Goal: Navigation & Orientation: Find specific page/section

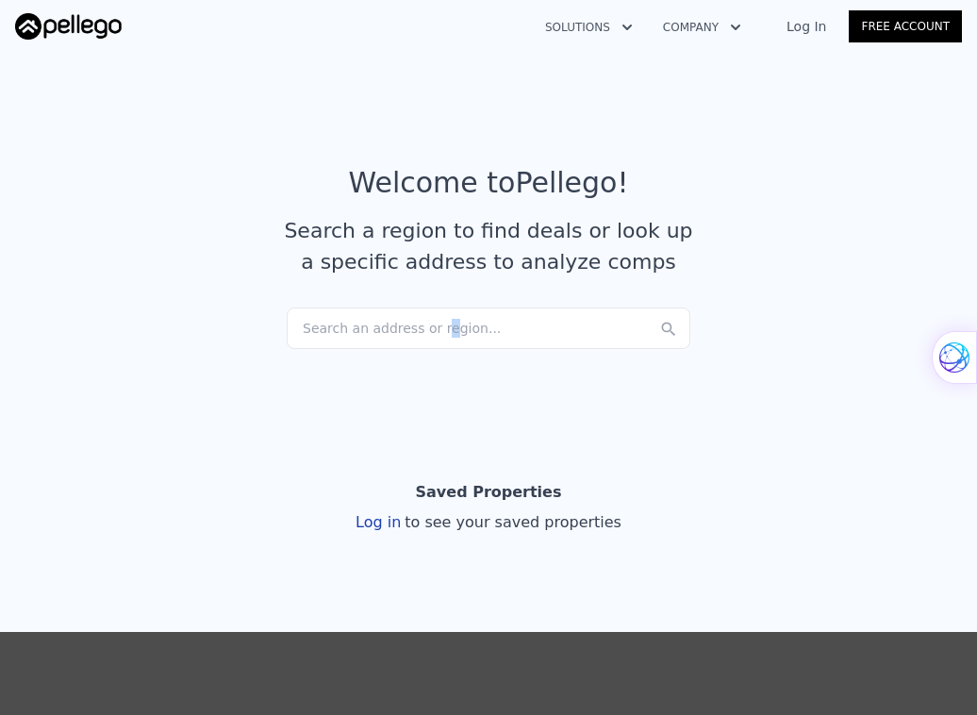
click at [425, 333] on div "Search an address or region..." at bounding box center [489, 327] width 404 height 41
drag, startPoint x: 819, startPoint y: 484, endPoint x: 819, endPoint y: 428, distance: 55.6
click at [820, 440] on section "Saved Properties Log in to see your saved properties" at bounding box center [488, 503] width 977 height 181
click at [819, 25] on link "Log In" at bounding box center [806, 26] width 85 height 19
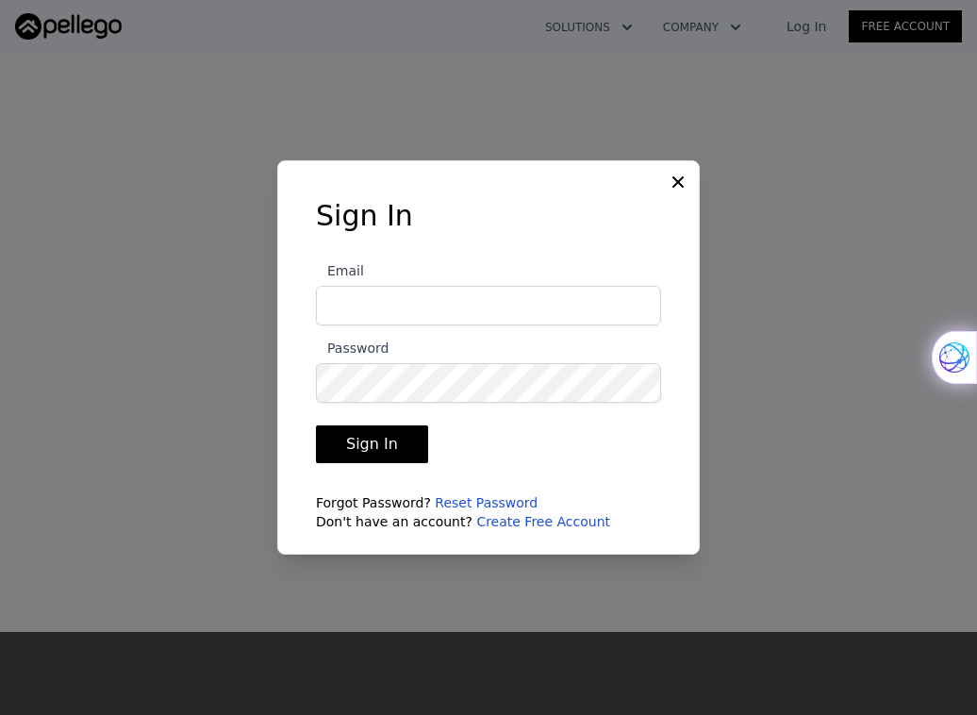
type input "[EMAIL_ADDRESS][DOMAIN_NAME]"
click at [361, 443] on button "Sign In" at bounding box center [372, 444] width 112 height 38
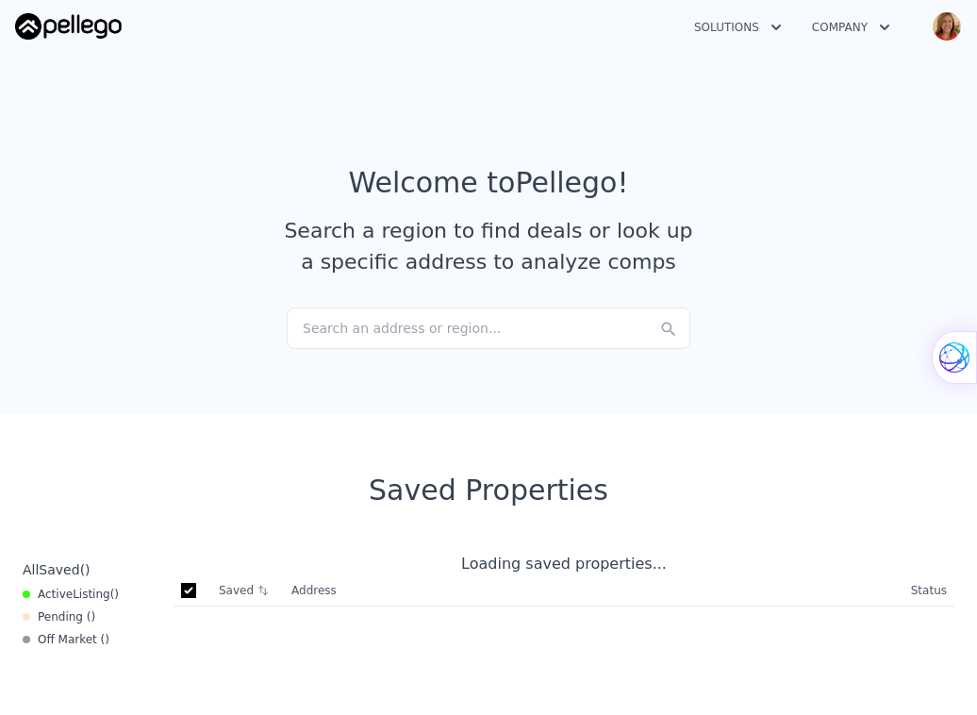
checkbox input "true"
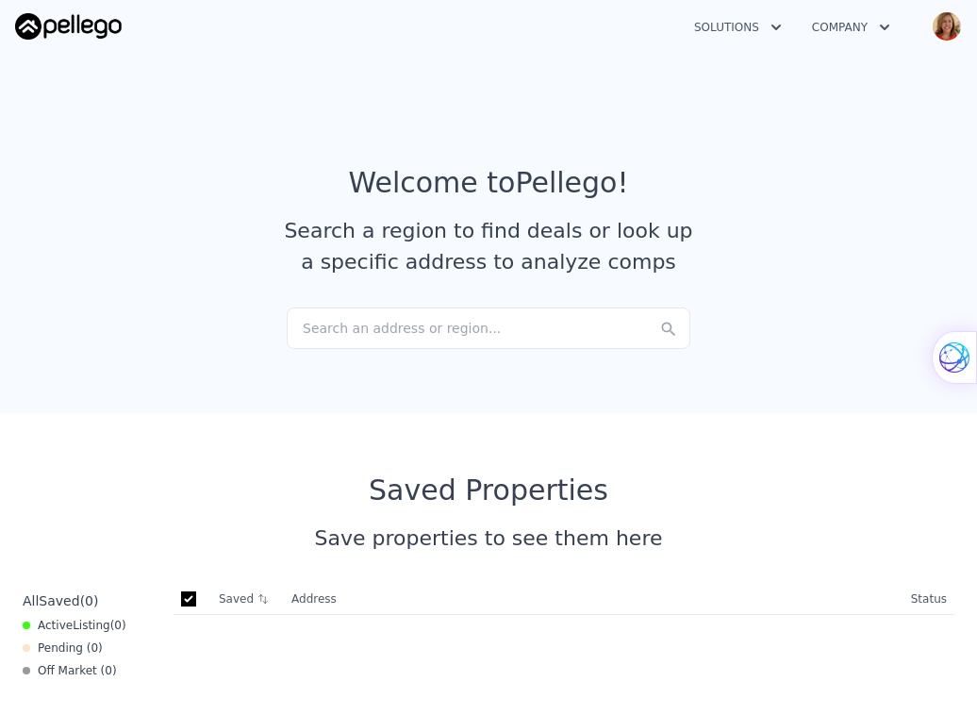
click at [846, 25] on button "Company" at bounding box center [851, 27] width 108 height 34
click at [948, 24] on img "button" at bounding box center [947, 26] width 30 height 30
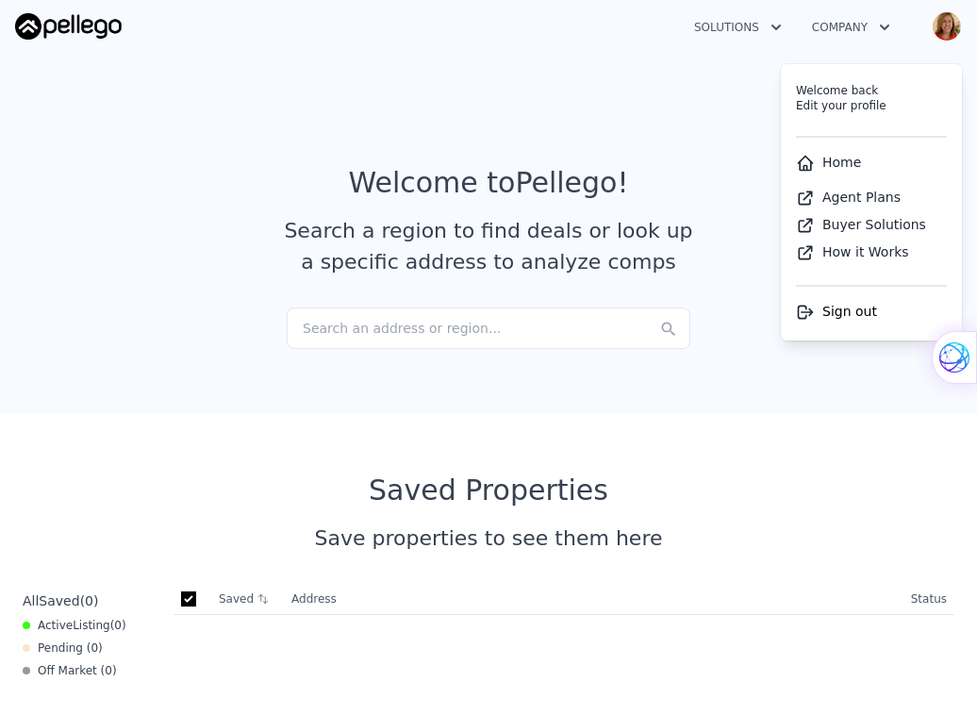
click at [851, 155] on link "Home" at bounding box center [828, 162] width 65 height 15
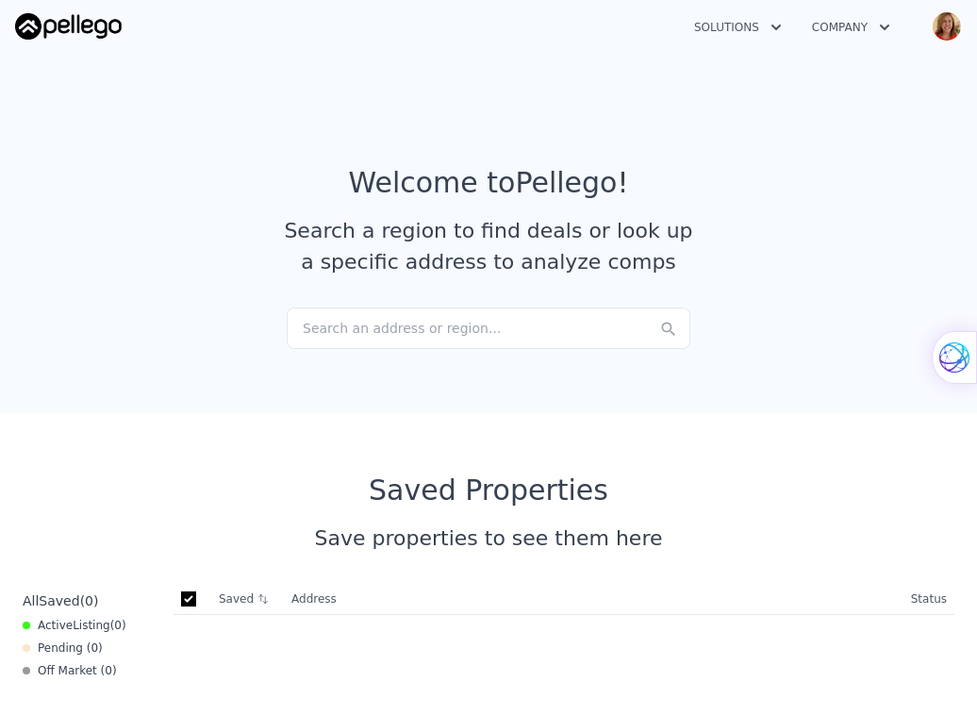
click at [732, 26] on button "Solutions" at bounding box center [738, 27] width 118 height 34
click at [861, 25] on button "Company" at bounding box center [851, 27] width 108 height 34
click at [860, 71] on link "About Pellego" at bounding box center [902, 73] width 211 height 34
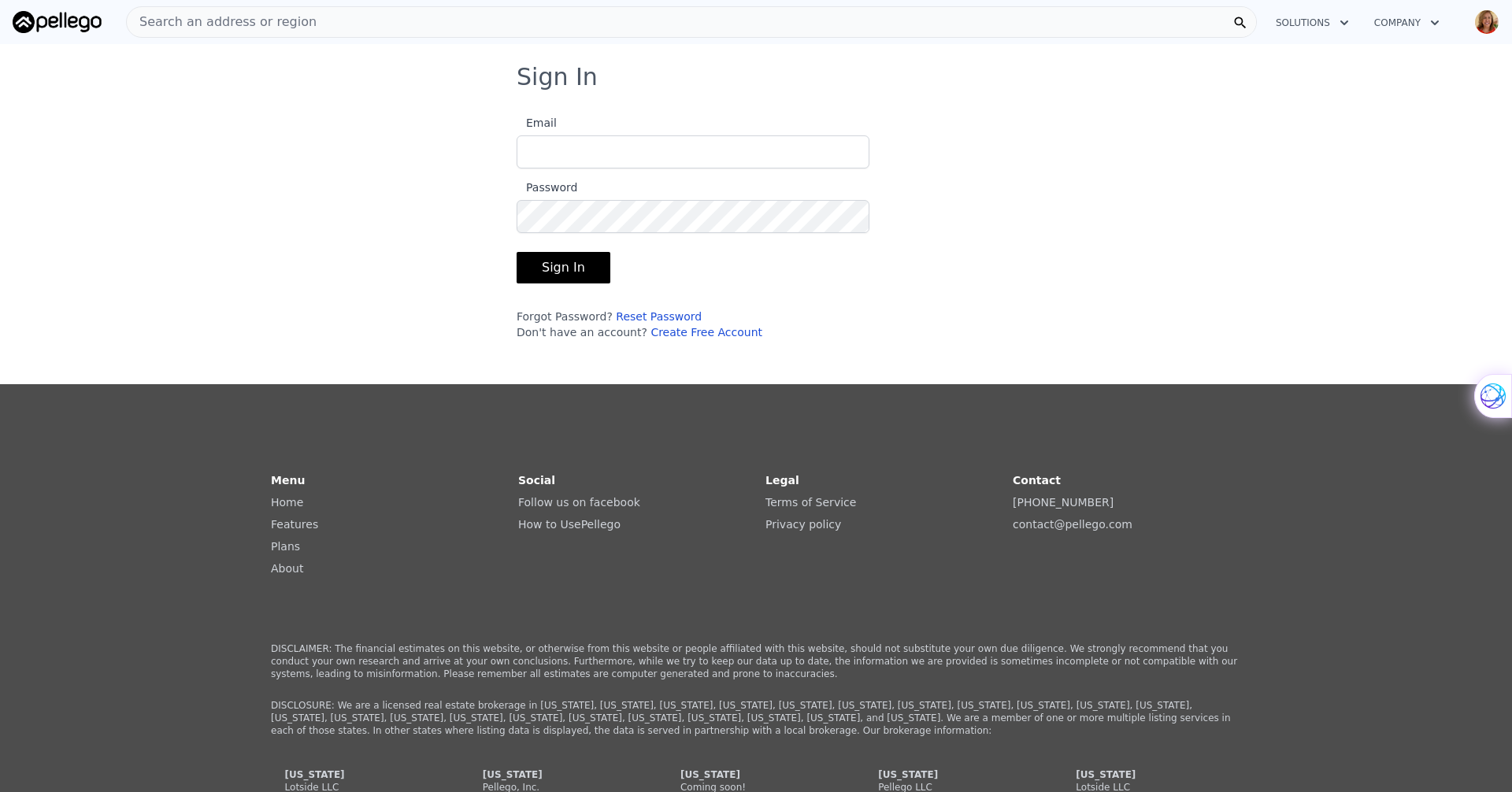
type input "[EMAIL_ADDRESS][DOMAIN_NAME]"
click at [544, 270] on button "Sign In" at bounding box center [564, 268] width 94 height 32
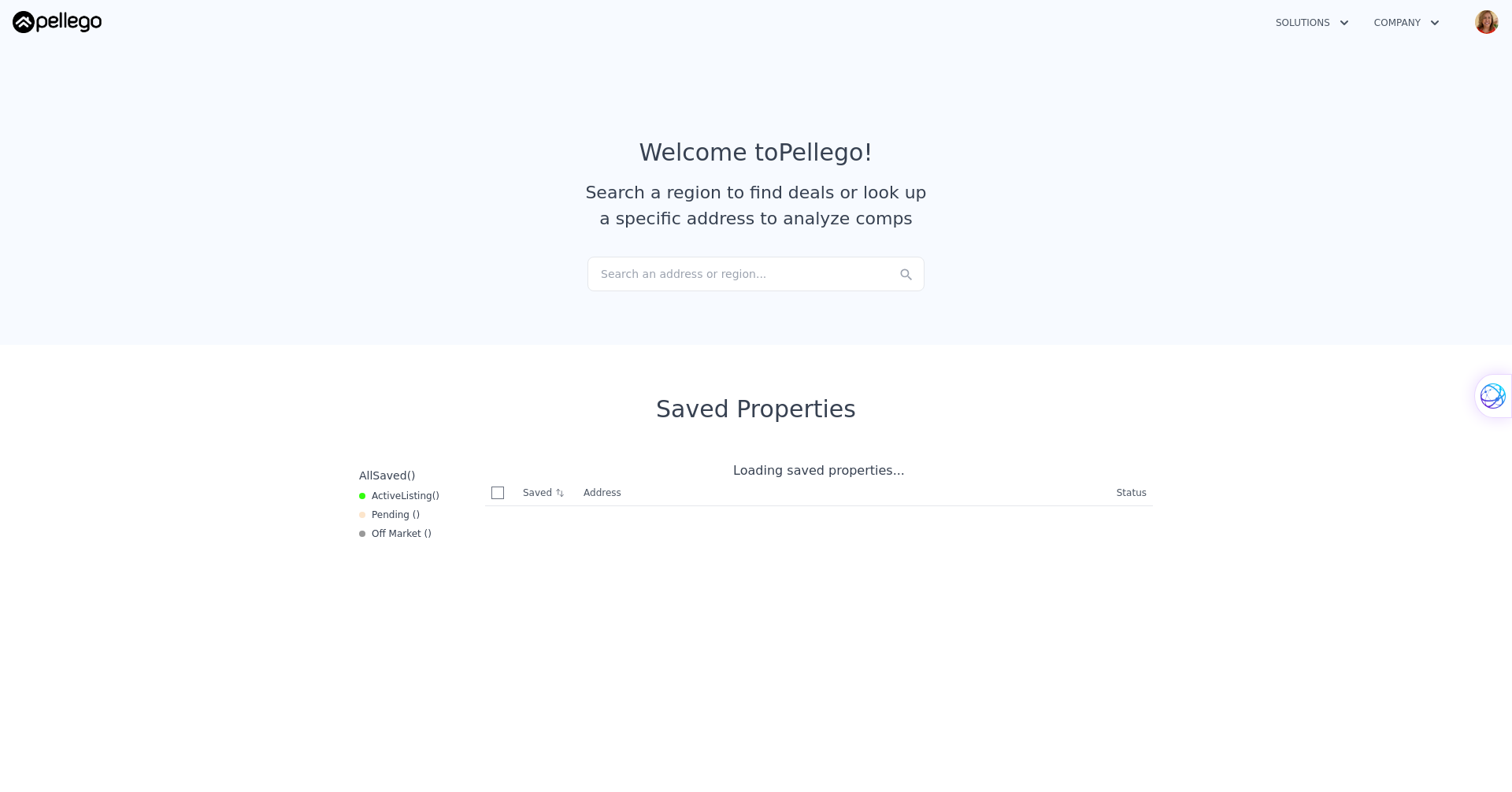
checkbox input "true"
click at [48, 18] on img at bounding box center [57, 22] width 89 height 22
click at [33, 18] on img at bounding box center [57, 22] width 89 height 22
click at [1323, 21] on button "Solutions" at bounding box center [1312, 23] width 99 height 28
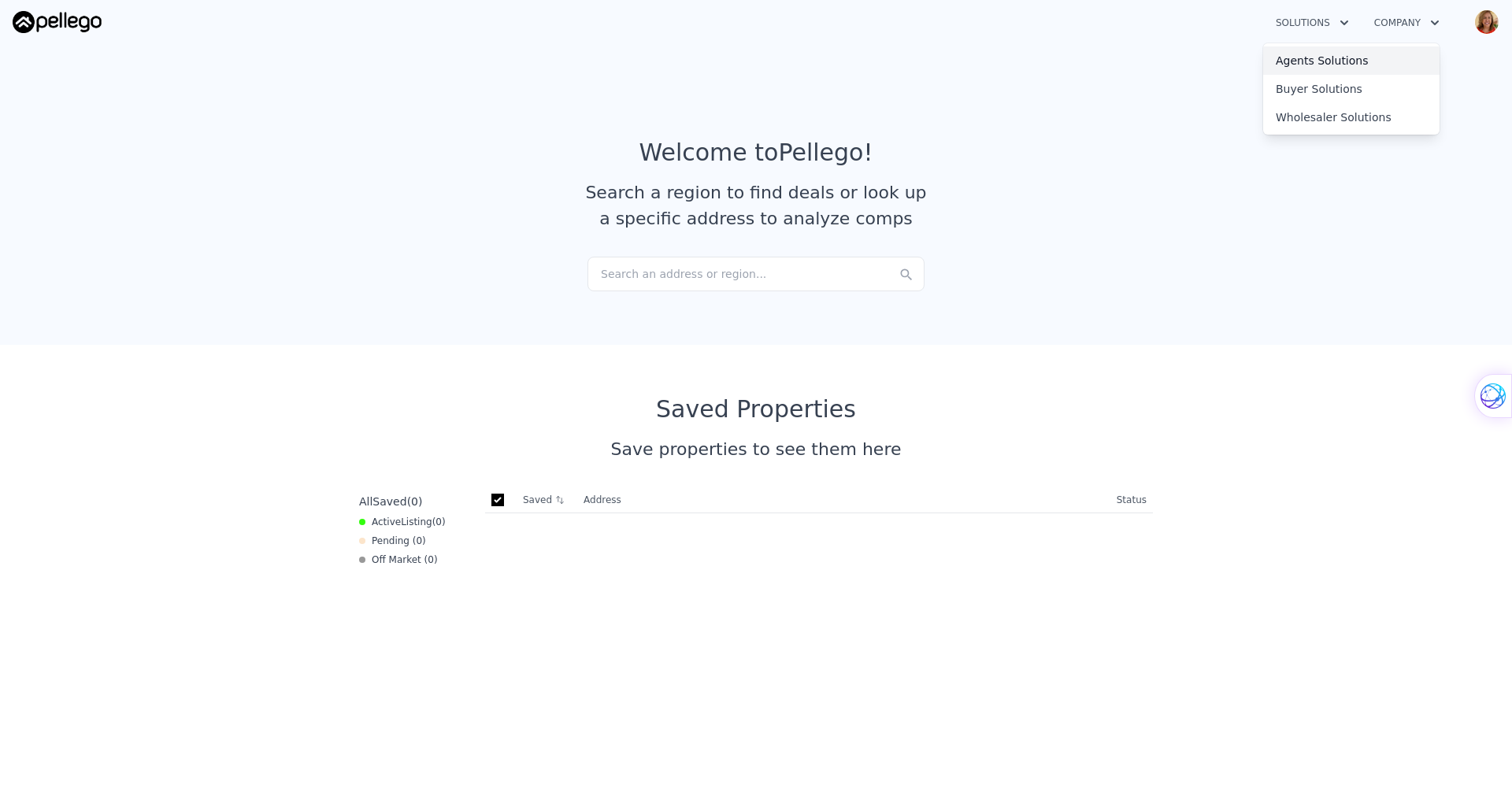
click at [1334, 60] on link "Agents Solutions" at bounding box center [1351, 61] width 176 height 28
